Goal: Navigation & Orientation: Find specific page/section

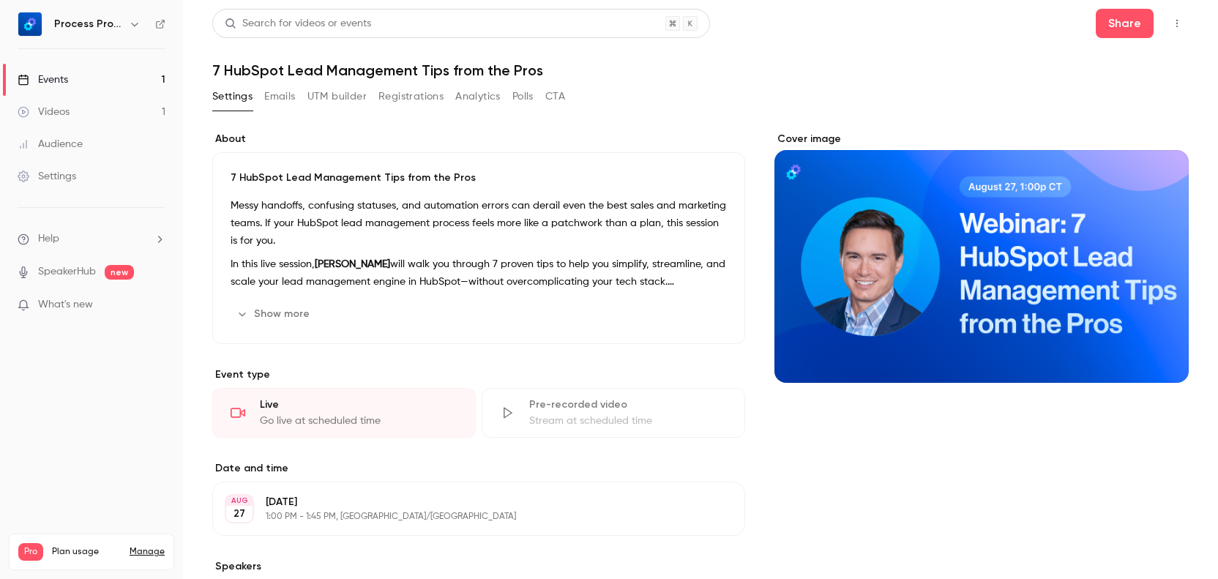
click at [583, 354] on div "About 7 HubSpot Lead Management Tips from the Pros Messy handoffs, confusing st…" at bounding box center [478, 443] width 533 height 622
click at [387, 402] on div "Live" at bounding box center [359, 404] width 198 height 15
click at [322, 421] on div "Go live at scheduled time" at bounding box center [359, 421] width 198 height 15
click at [91, 69] on link "Events 1" at bounding box center [91, 80] width 183 height 32
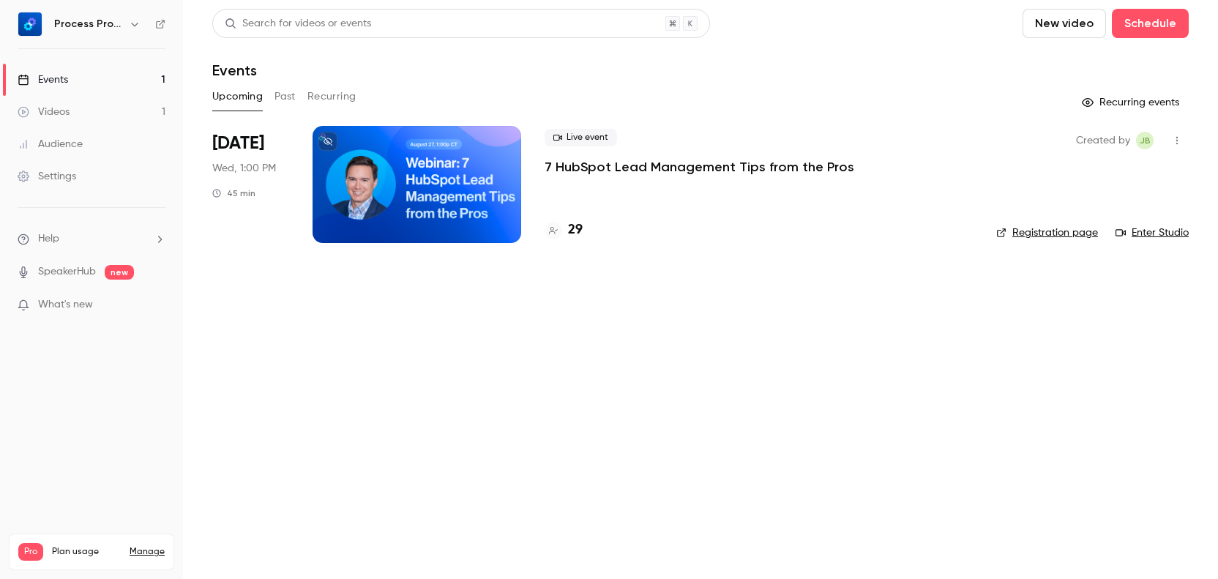
click at [1167, 236] on link "Enter Studio" at bounding box center [1151, 232] width 73 height 15
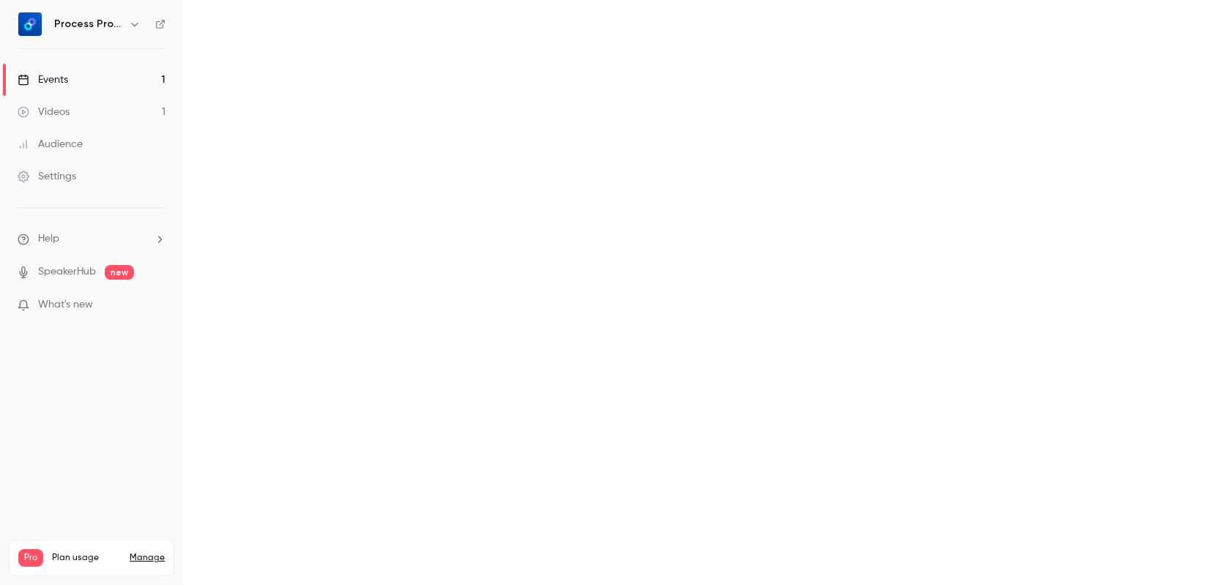
click at [556, 114] on main "Search for videos or events New video Schedule Events Upcoming Past Recurring" at bounding box center [706, 292] width 1047 height 585
click at [34, 82] on div "Events" at bounding box center [43, 79] width 51 height 15
click at [62, 75] on div "Events" at bounding box center [43, 79] width 51 height 15
click at [79, 73] on link "Events 1" at bounding box center [91, 80] width 183 height 32
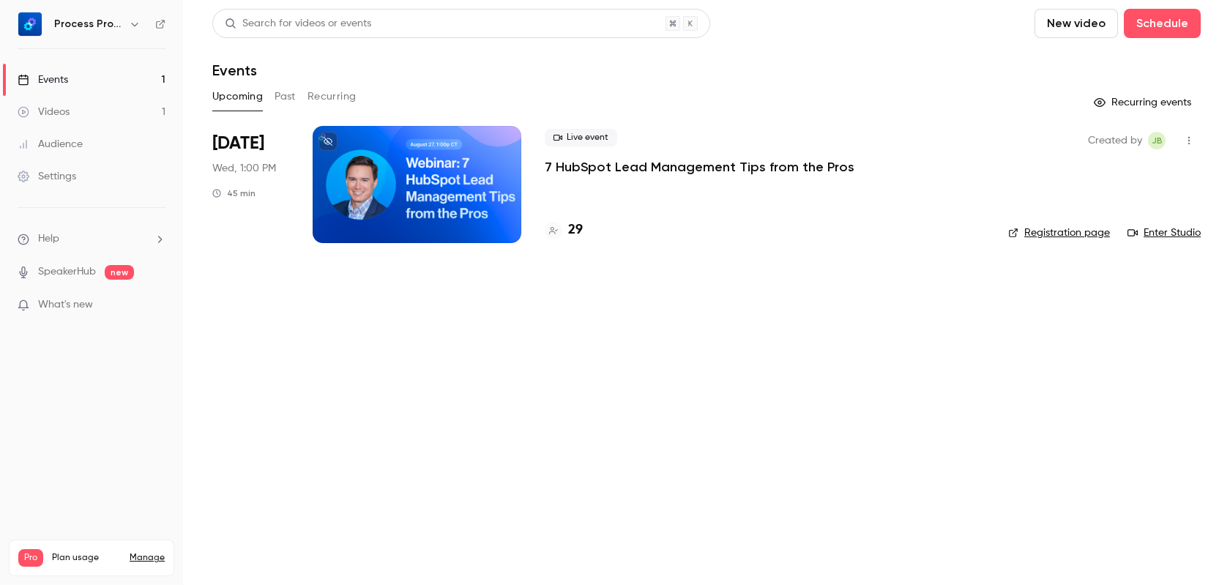
click at [1179, 232] on link "Enter Studio" at bounding box center [1163, 232] width 73 height 15
